Goal: Communication & Community: Share content

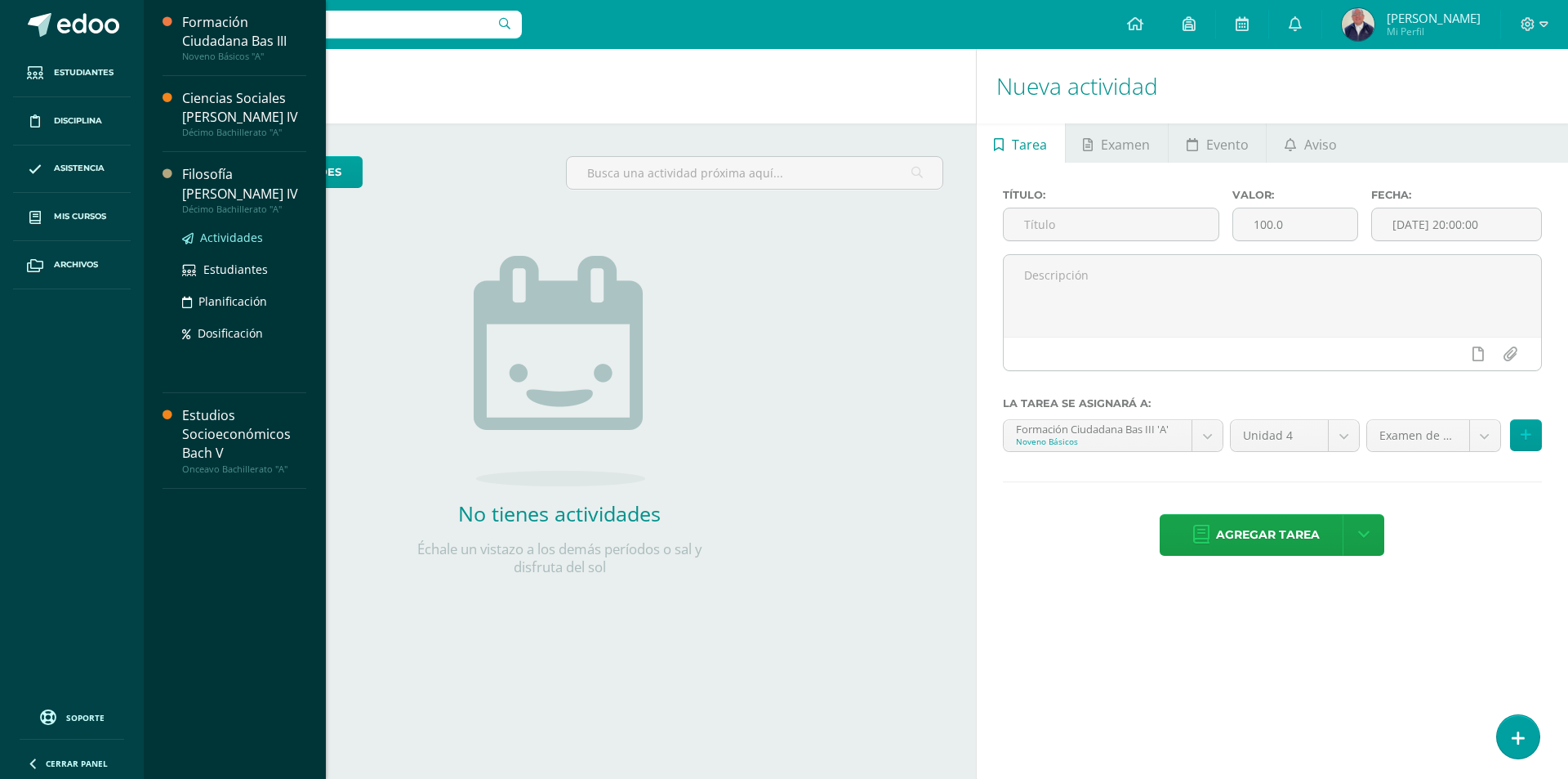
click at [224, 230] on span "Actividades" at bounding box center [231, 237] width 63 height 15
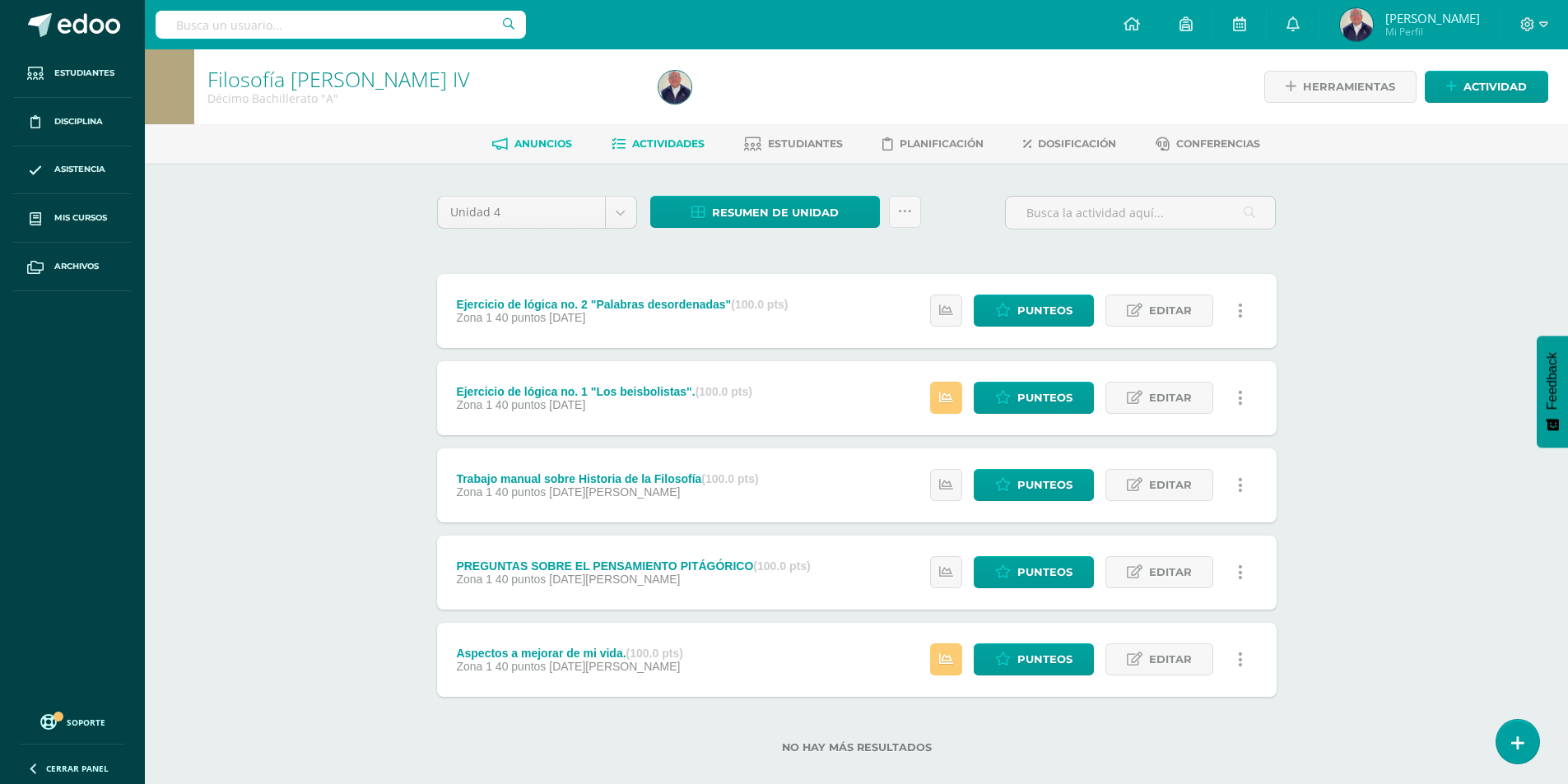
click at [519, 144] on span "Anuncios" at bounding box center [543, 143] width 58 height 12
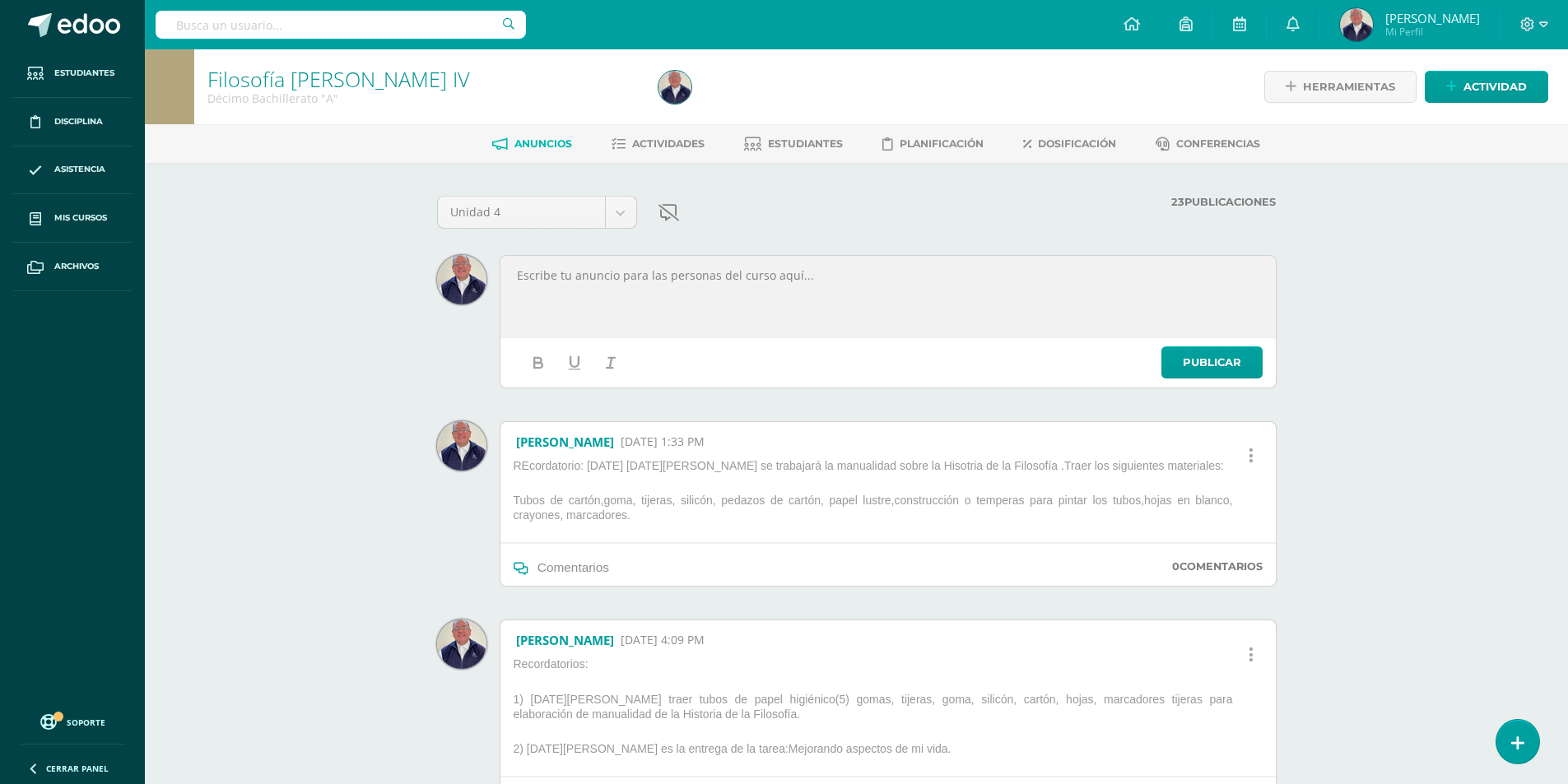
click at [611, 278] on p at bounding box center [887, 275] width 746 height 15
click at [1184, 365] on link "Publicar" at bounding box center [1212, 362] width 101 height 32
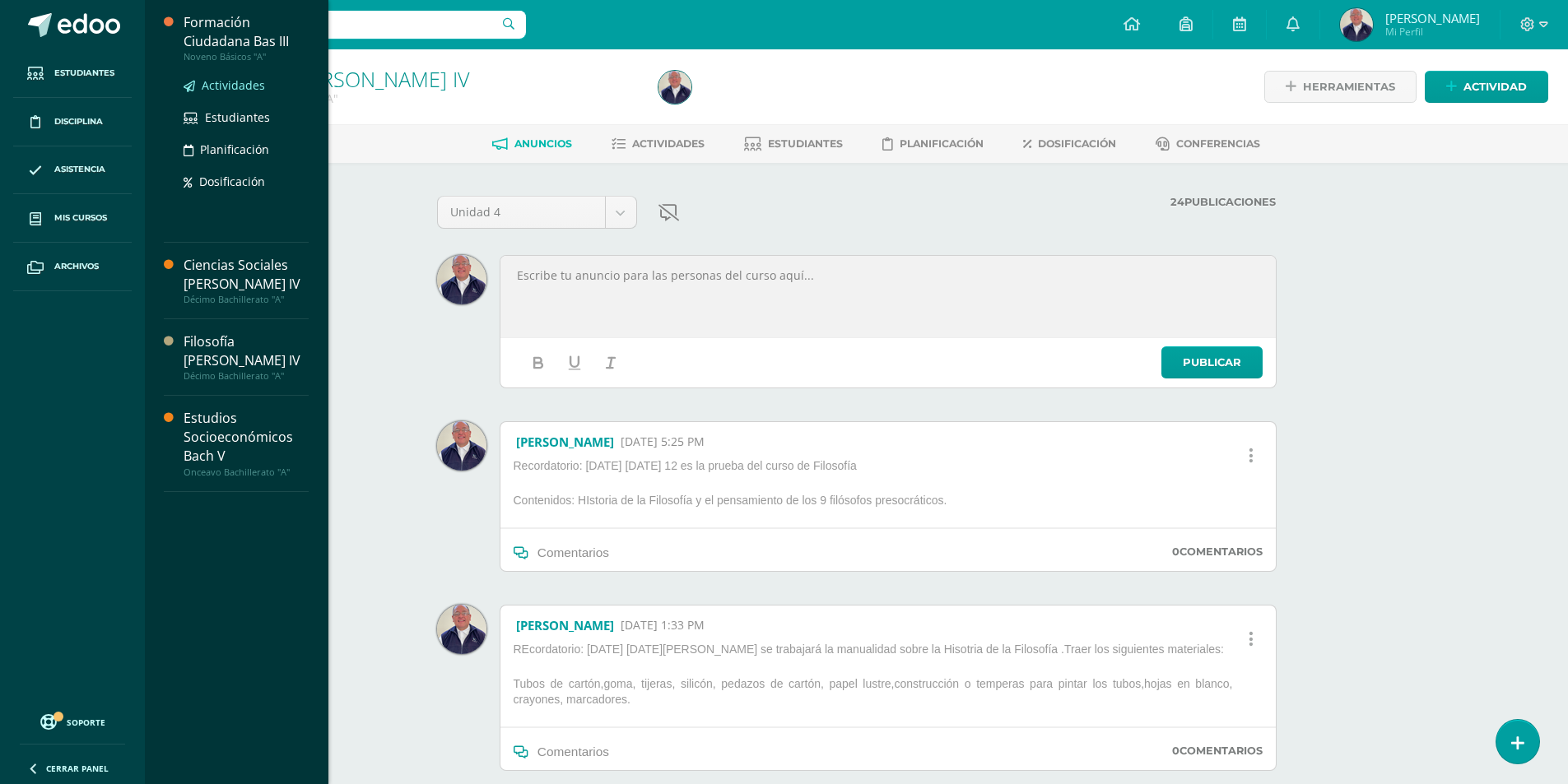
click at [224, 83] on span "Actividades" at bounding box center [233, 84] width 63 height 16
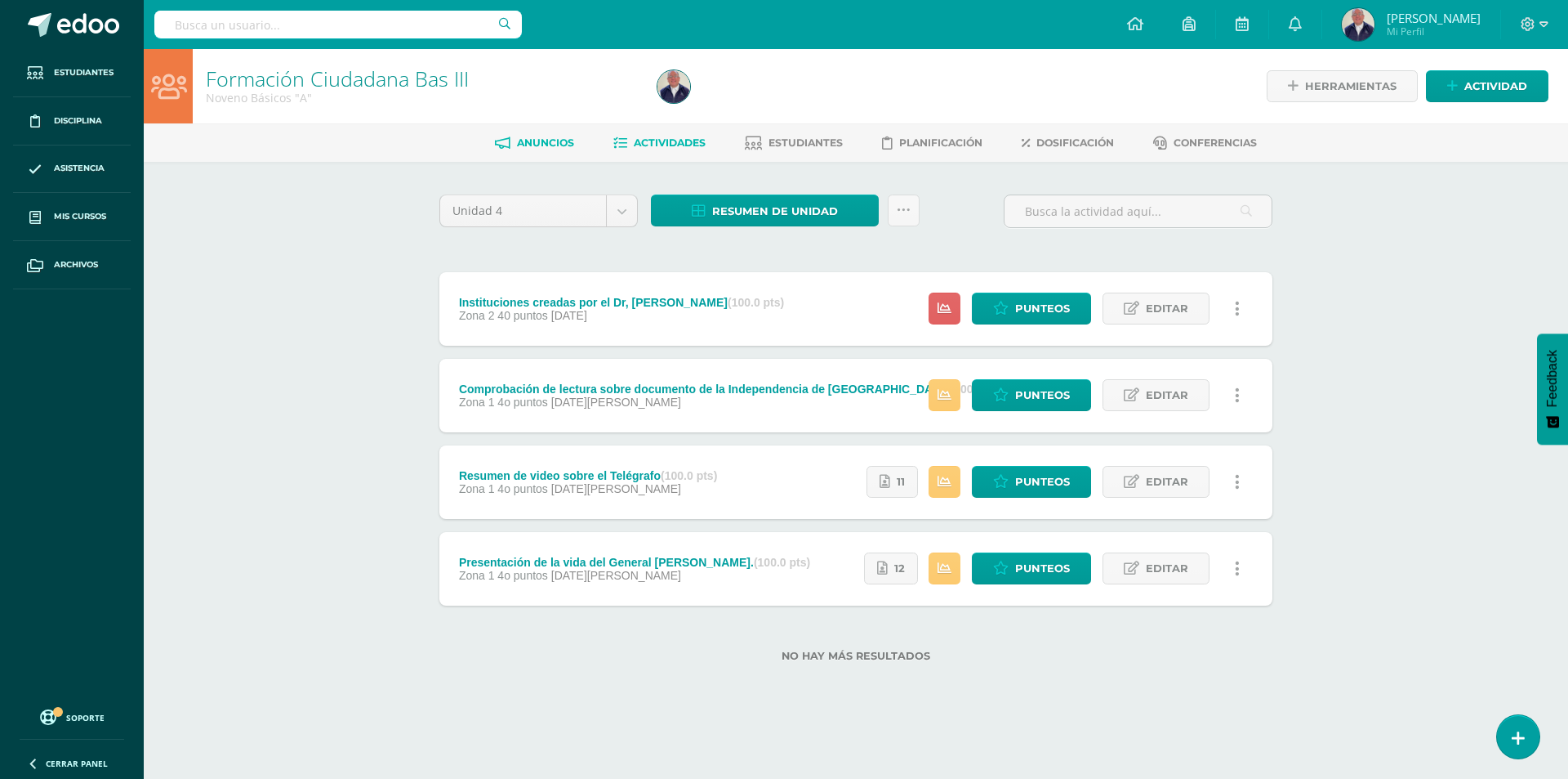
click at [535, 138] on span "Anuncios" at bounding box center [545, 142] width 57 height 12
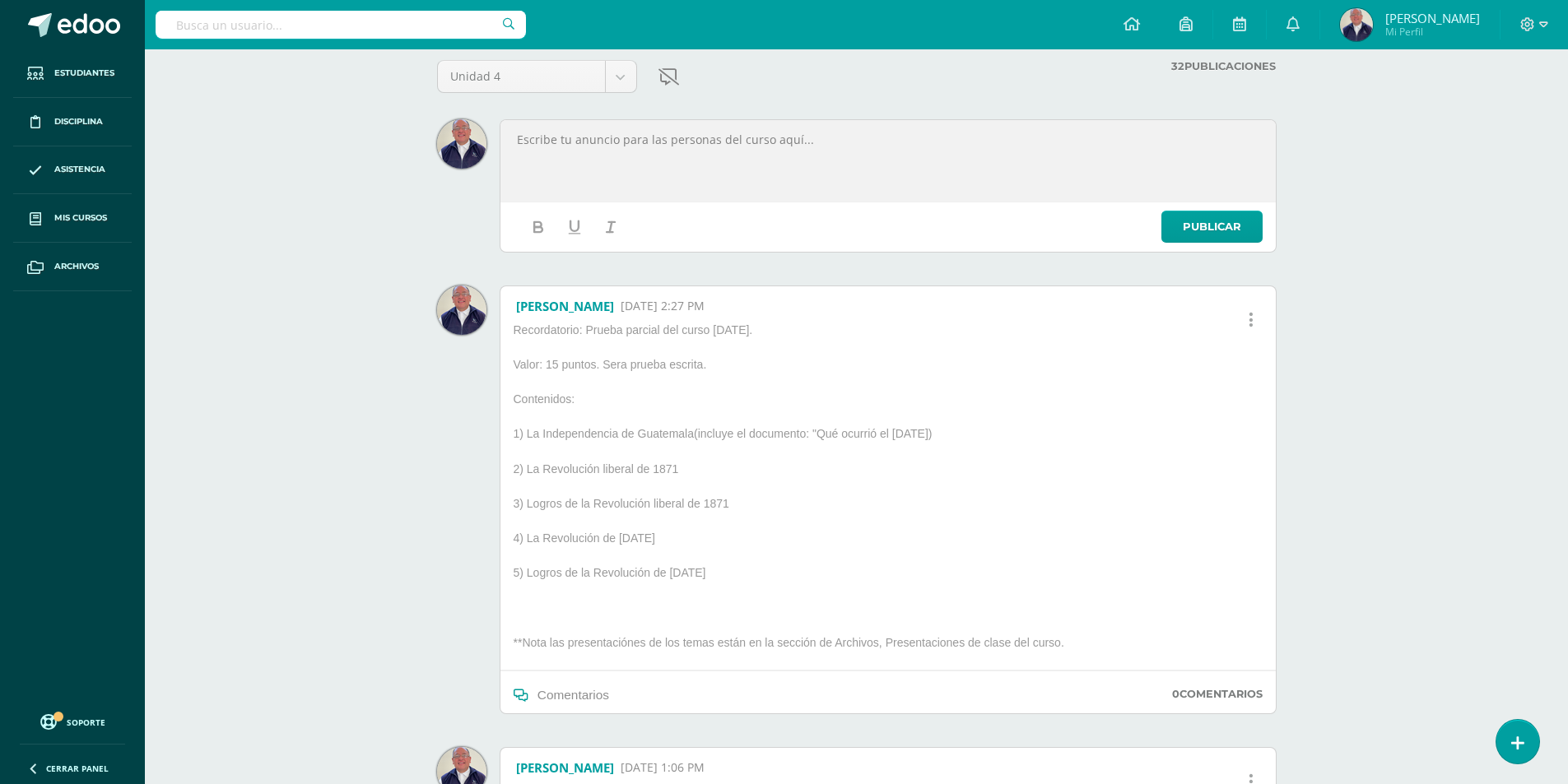
scroll to position [164, 0]
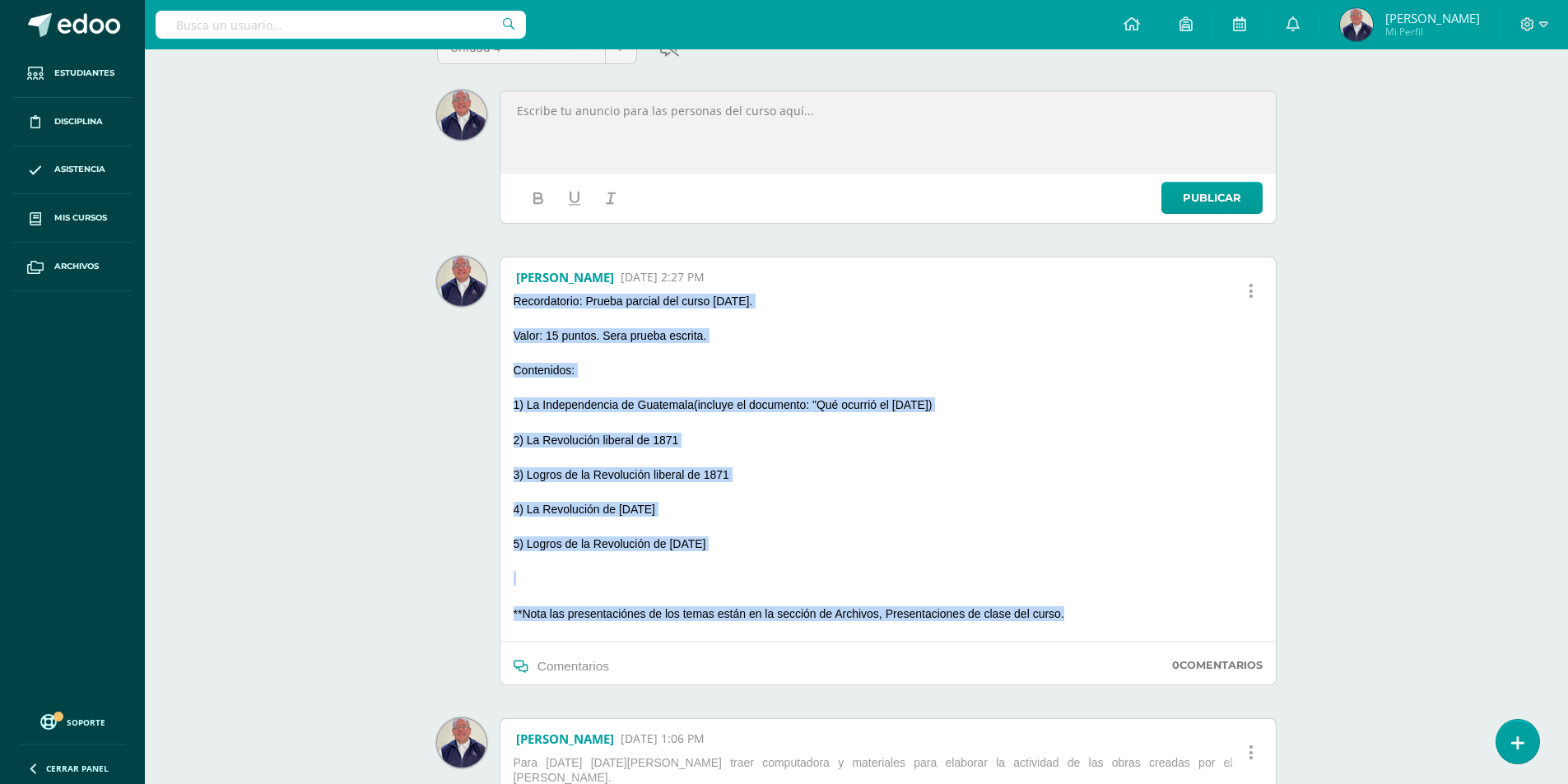
drag, startPoint x: 508, startPoint y: 297, endPoint x: 1115, endPoint y: 631, distance: 692.8
click at [1115, 631] on div "Erick Helmuth Echeverria De Leon 09 Sep, 2:27 PM Recordatorio: Prueba parcial d…" at bounding box center [887, 470] width 777 height 428
copy div "Recordatorio: Prueba parcial del curso viernes 12 de septiembre. Valor: 15 punt…"
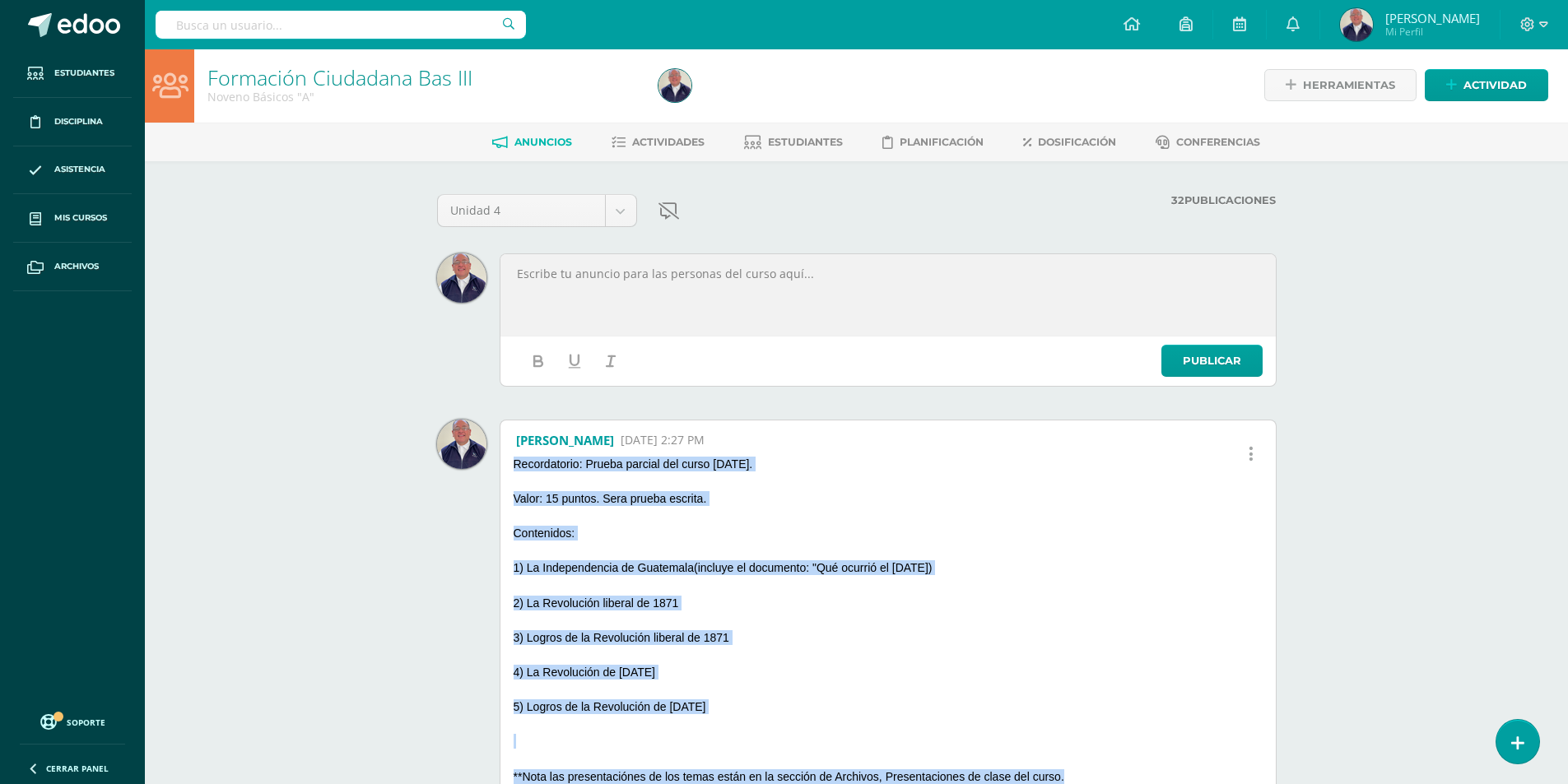
scroll to position [0, 0]
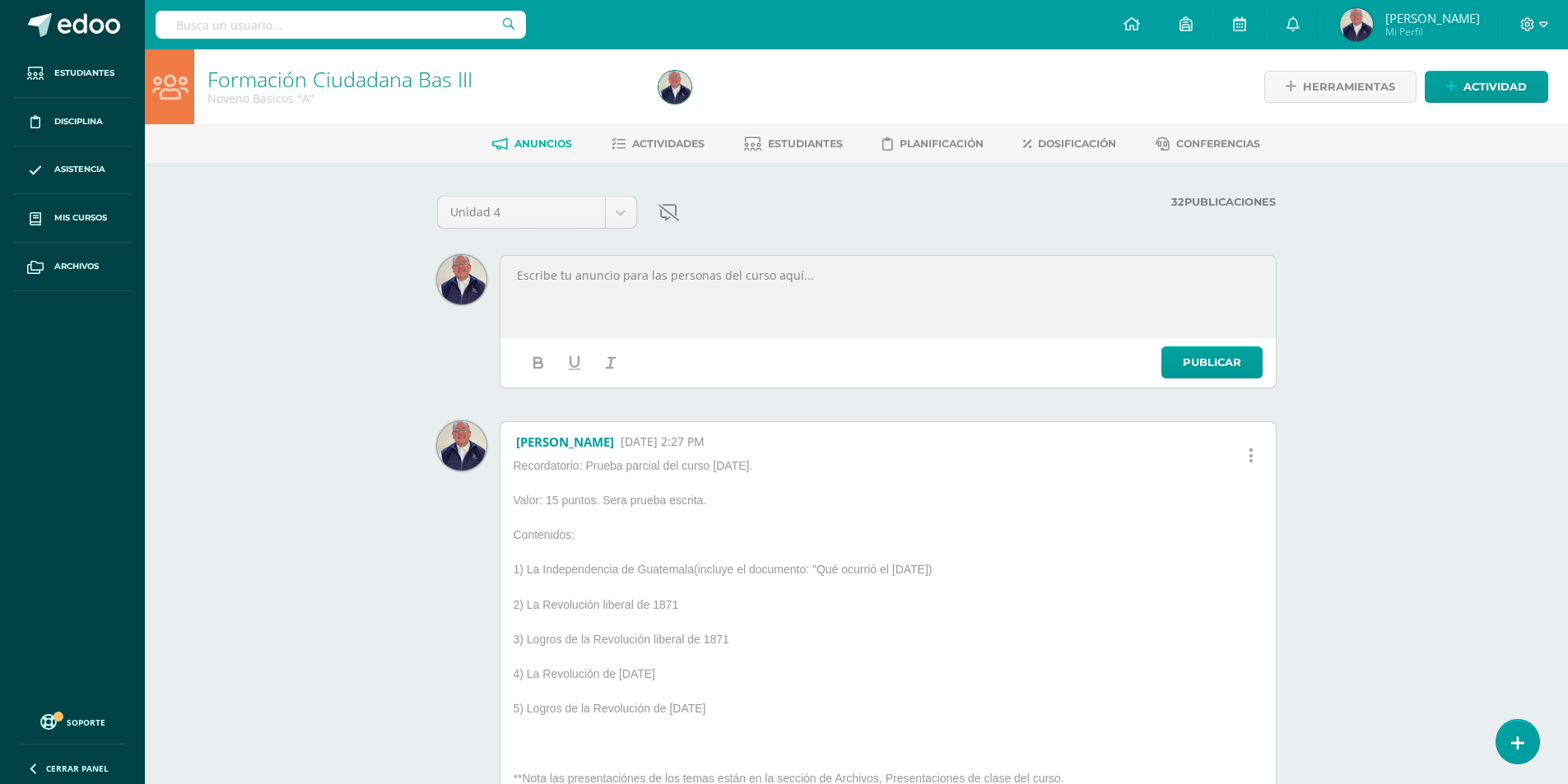
click at [559, 282] on p at bounding box center [887, 275] width 746 height 15
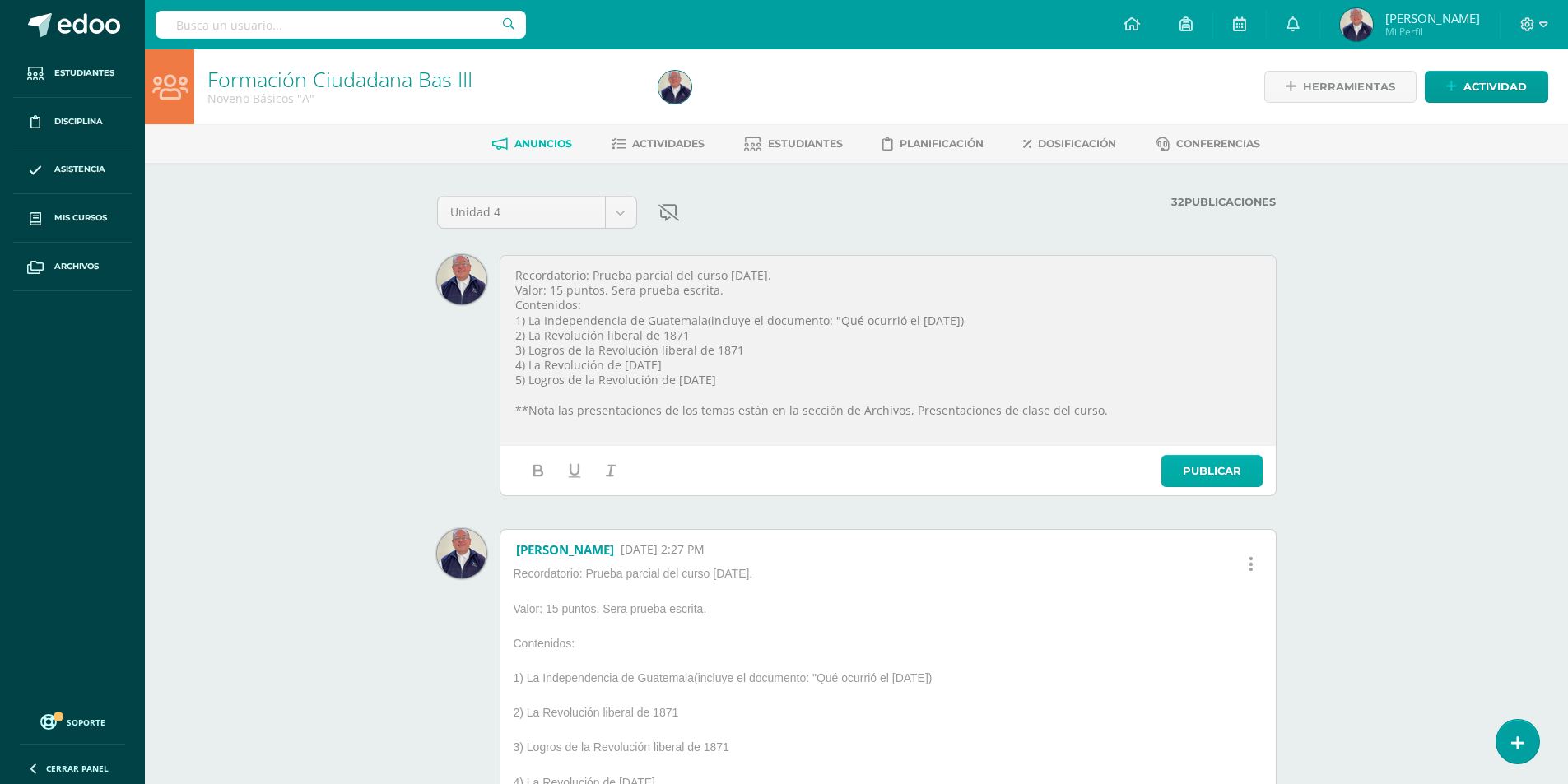
click at [1219, 472] on link "Publicar" at bounding box center [1212, 470] width 101 height 32
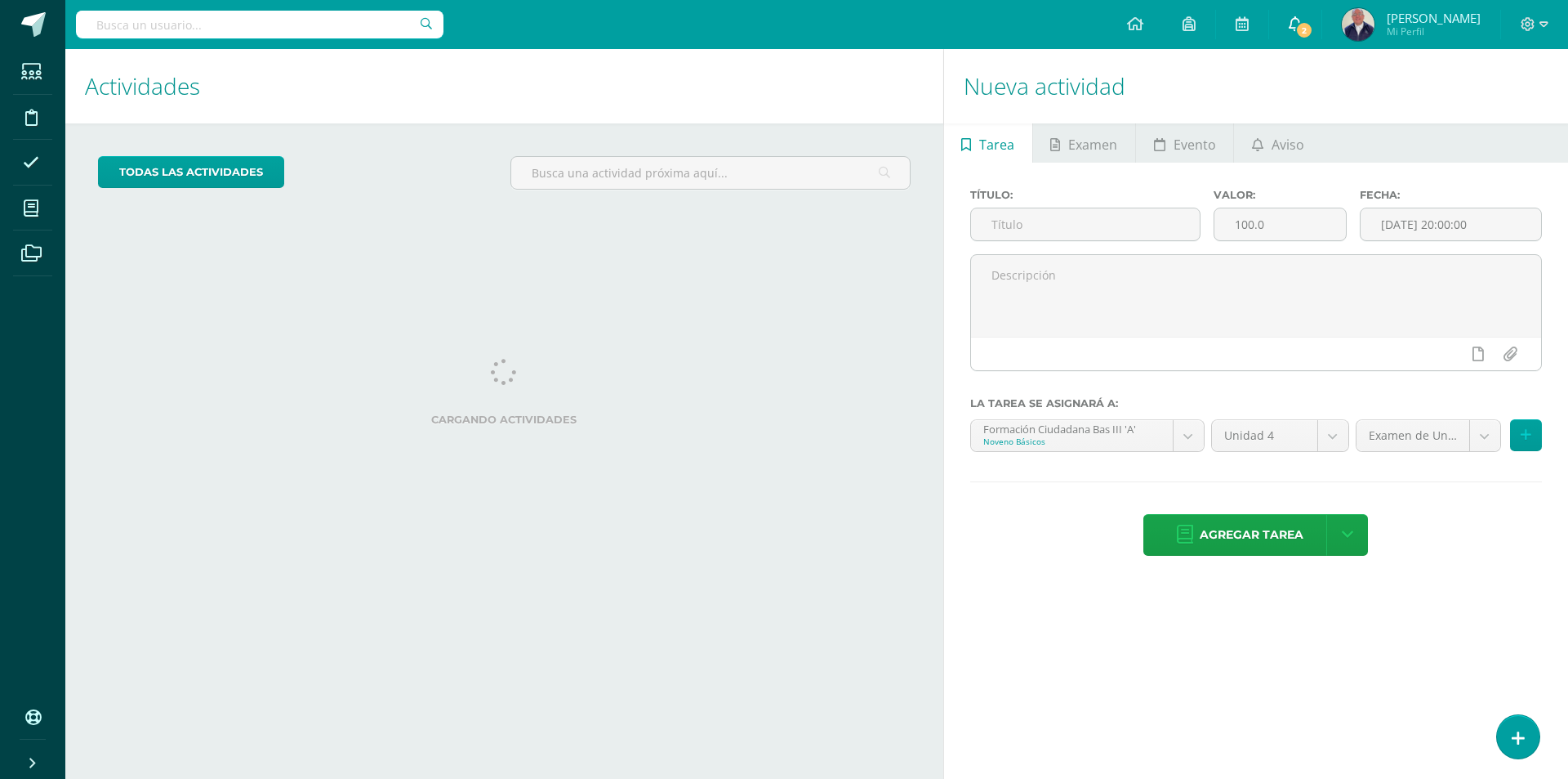
click at [1295, 23] on icon at bounding box center [1295, 24] width 13 height 15
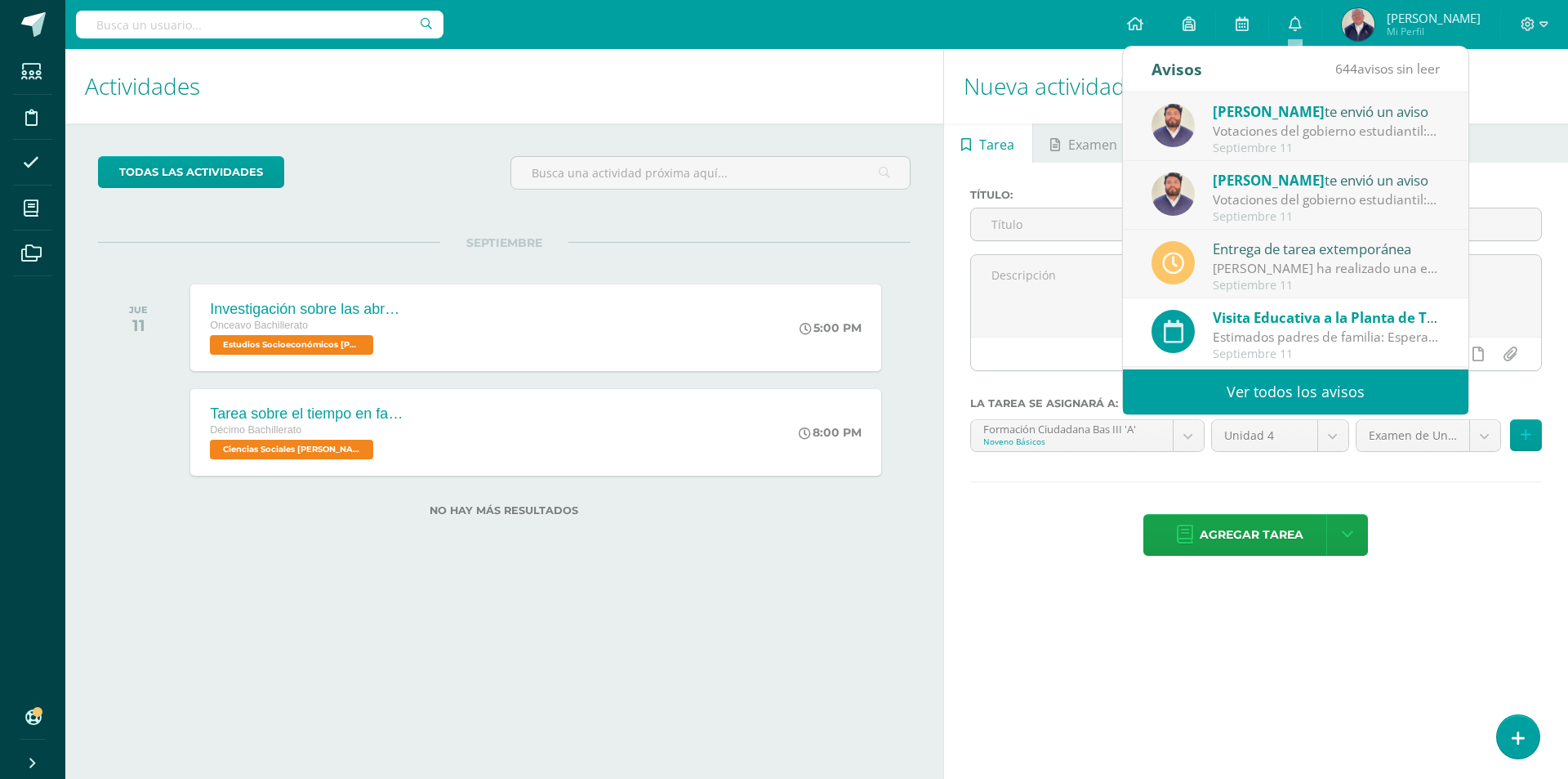
click at [1247, 115] on span "Cristopher Paz" at bounding box center [1268, 111] width 112 height 19
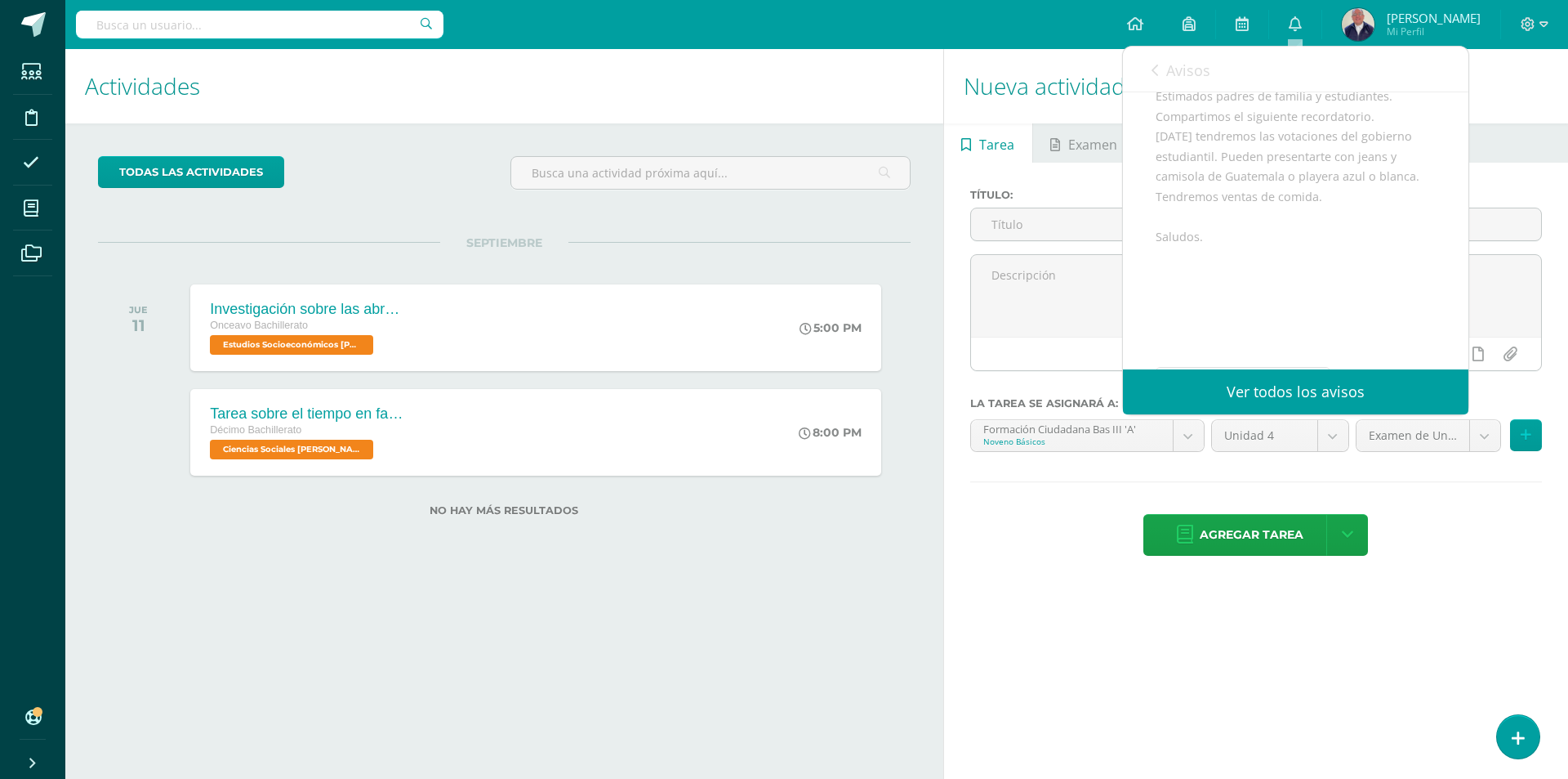
scroll to position [259, 0]
click at [1227, 314] on span "Archivo Adjunto" at bounding box center [1253, 316] width 112 height 30
